Goal: Find specific page/section: Find specific page/section

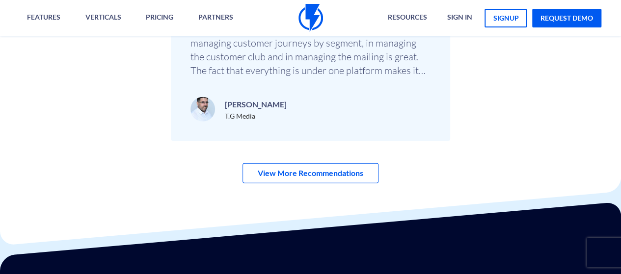
scroll to position [3360, 0]
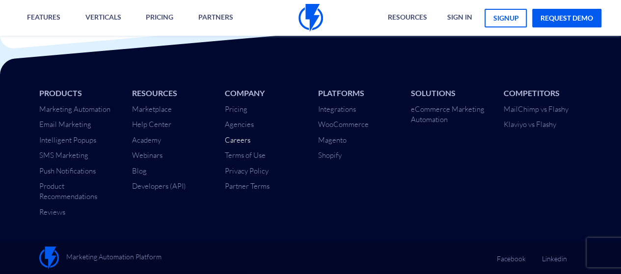
click at [239, 141] on link "Careers" at bounding box center [238, 139] width 26 height 9
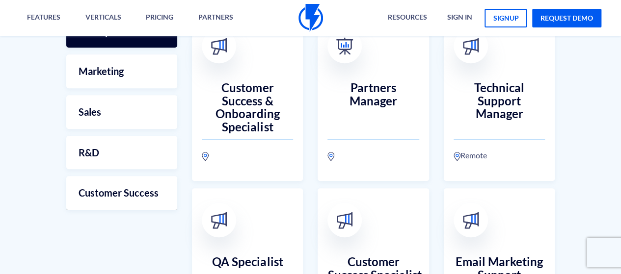
scroll to position [306, 0]
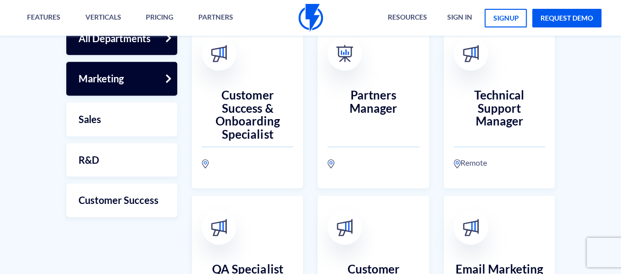
click at [158, 89] on link "Marketing" at bounding box center [121, 79] width 111 height 34
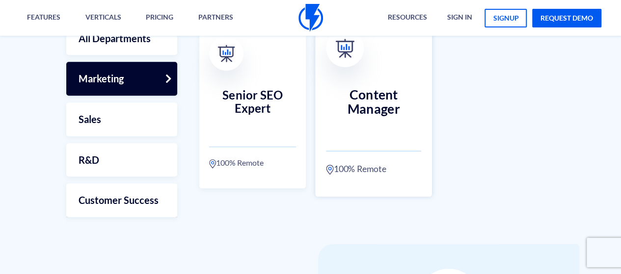
click at [378, 123] on h3 "Content Manager" at bounding box center [373, 108] width 95 height 43
